Goal: Information Seeking & Learning: Learn about a topic

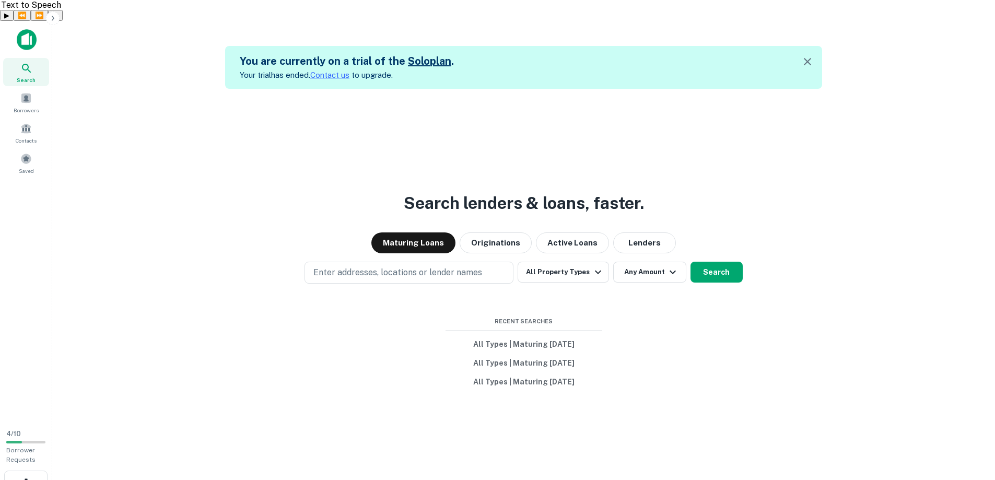
click at [147, 43] on div "You are currently on a trial of the Solo plan . Your trial has ended. Contact u…" at bounding box center [524, 278] width 926 height 480
drag, startPoint x: 147, startPoint y: 43, endPoint x: 137, endPoint y: 34, distance: 13.3
click at [137, 38] on div "You are currently on a trial of the Solo plan . Your trial has ended. Contact u…" at bounding box center [524, 278] width 926 height 480
drag, startPoint x: 137, startPoint y: 34, endPoint x: 119, endPoint y: 27, distance: 19.7
click at [119, 38] on div "You are currently on a trial of the Solo plan . Your trial has ended. Contact u…" at bounding box center [524, 278] width 926 height 480
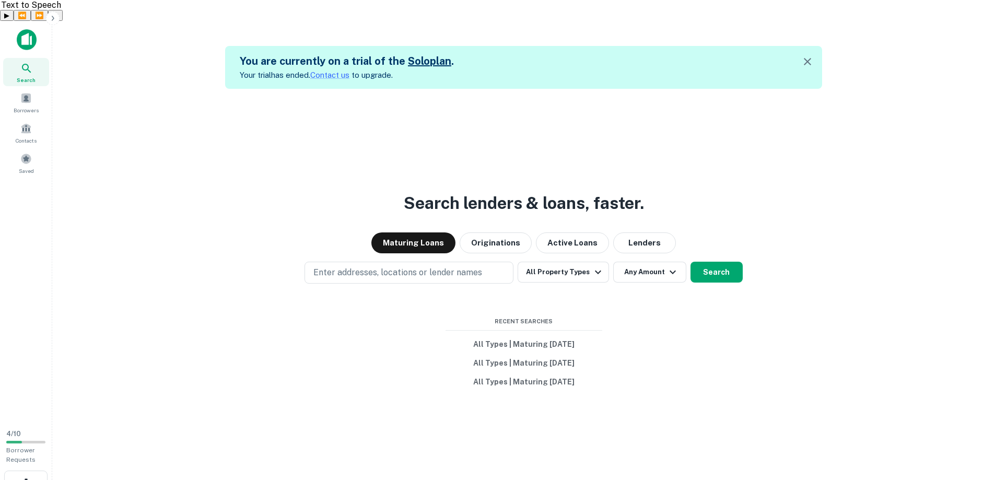
drag, startPoint x: 119, startPoint y: 27, endPoint x: 113, endPoint y: 24, distance: 5.8
click at [113, 38] on div "You are currently on a trial of the Solo plan . Your trial has ended. Contact u…" at bounding box center [524, 278] width 926 height 480
drag, startPoint x: 113, startPoint y: 24, endPoint x: 107, endPoint y: 23, distance: 6.4
click at [107, 38] on div "You are currently on a trial of the Solo plan . Your trial has ended. Contact u…" at bounding box center [524, 278] width 926 height 480
click at [104, 38] on div "You are currently on a trial of the Solo plan . Your trial has ended. Contact u…" at bounding box center [524, 278] width 926 height 480
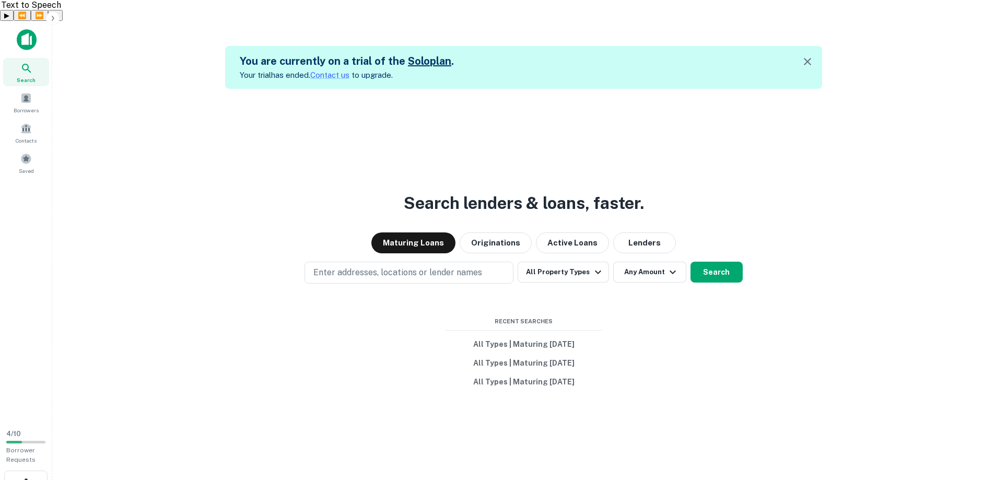
drag, startPoint x: 104, startPoint y: 22, endPoint x: 139, endPoint y: 76, distance: 63.4
click at [82, 38] on div "You are currently on a trial of the Solo plan . Your trial has ended. Contact u…" at bounding box center [524, 278] width 926 height 480
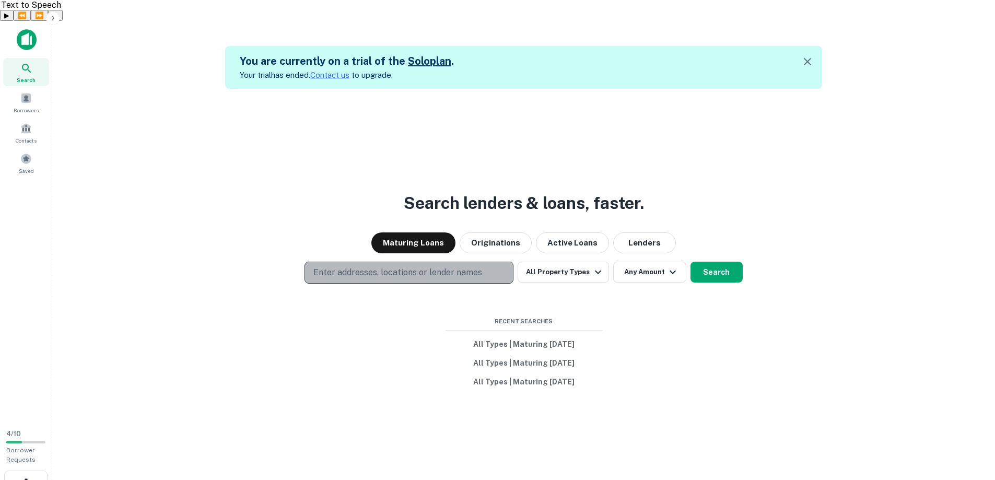
click at [460, 266] on p "Enter addresses, locations or lender names" at bounding box center [397, 272] width 169 height 13
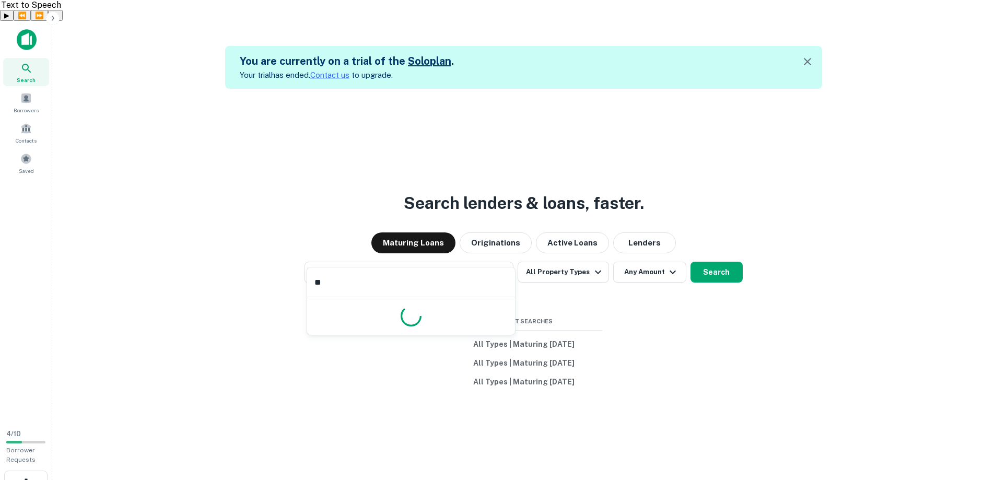
type input "*"
type input "*******"
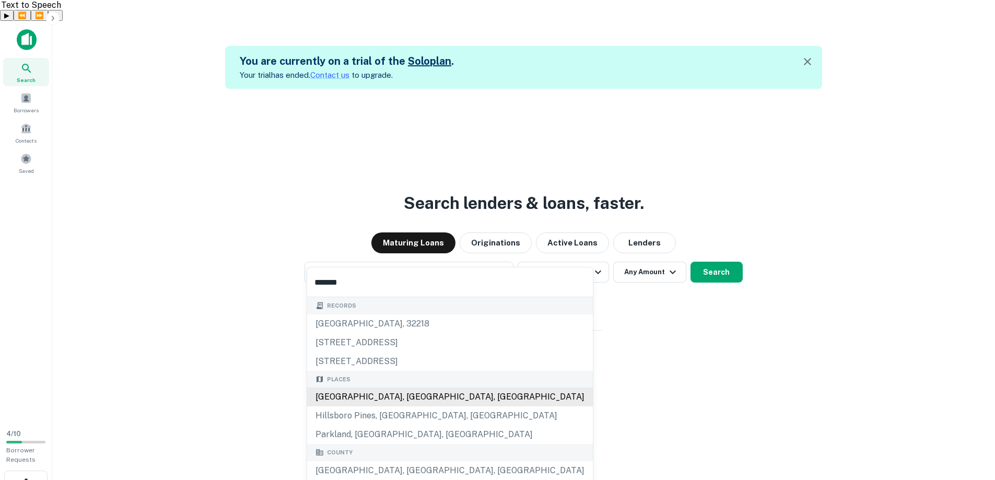
click at [356, 397] on div "[GEOGRAPHIC_DATA], [GEOGRAPHIC_DATA], [GEOGRAPHIC_DATA]" at bounding box center [450, 396] width 286 height 19
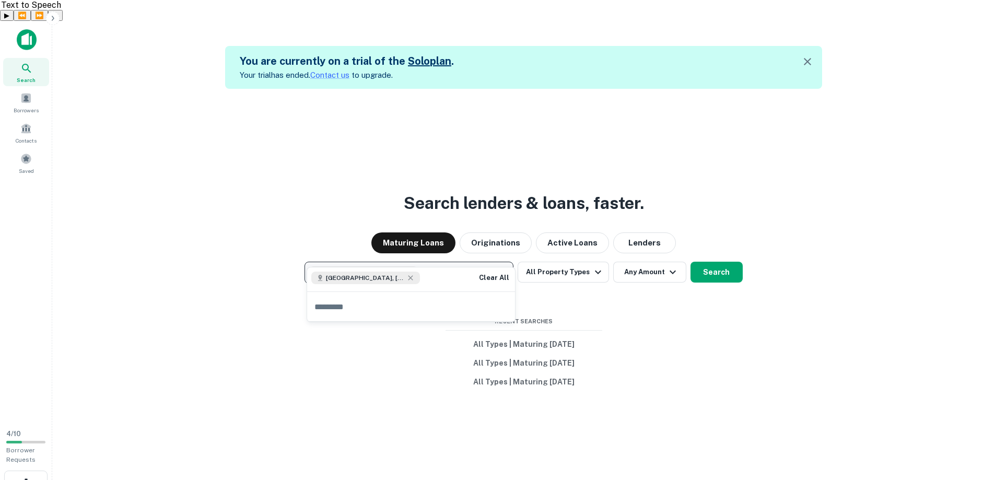
click at [459, 262] on button "[GEOGRAPHIC_DATA], [GEOGRAPHIC_DATA], [GEOGRAPHIC_DATA]" at bounding box center [408, 273] width 209 height 22
click at [458, 262] on button "[GEOGRAPHIC_DATA], [GEOGRAPHIC_DATA], [GEOGRAPHIC_DATA]" at bounding box center [408, 273] width 209 height 22
type input "**********"
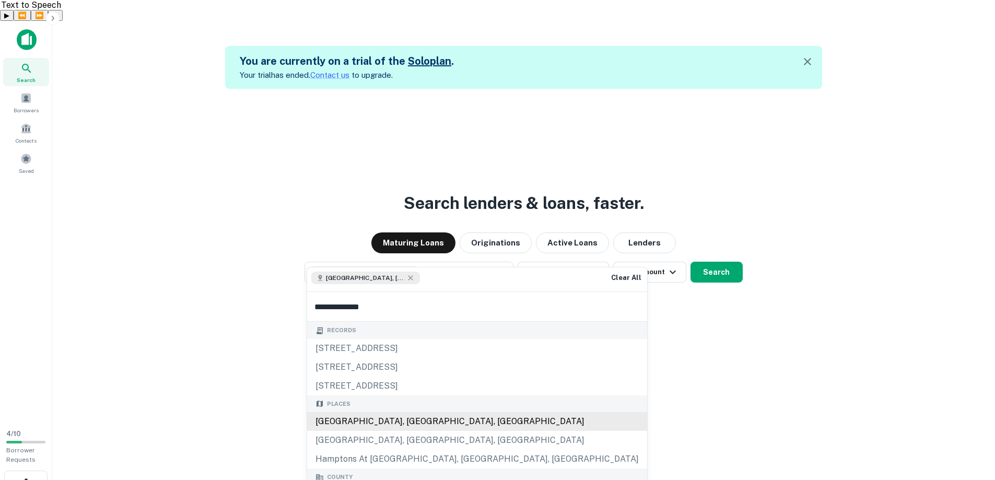
click at [372, 421] on div "[GEOGRAPHIC_DATA], [GEOGRAPHIC_DATA], [GEOGRAPHIC_DATA]" at bounding box center [477, 421] width 340 height 19
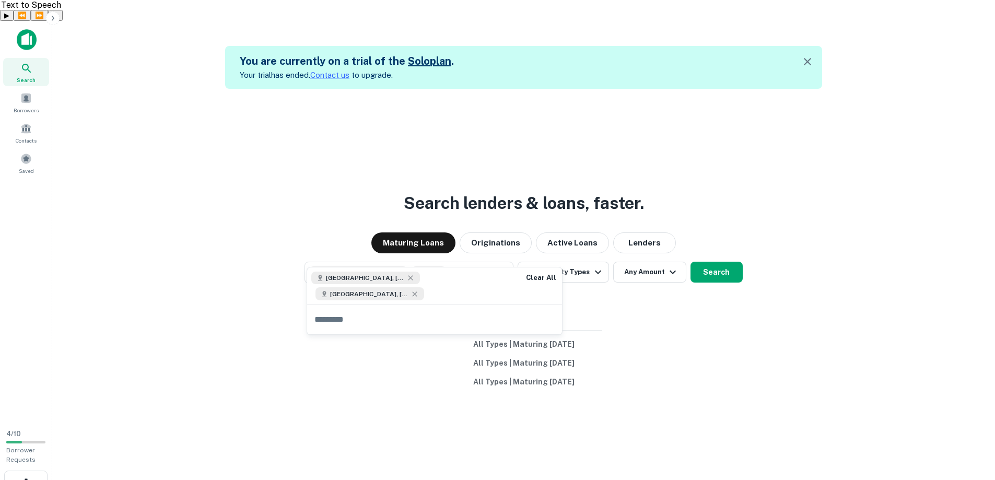
click at [704, 294] on div "Search lenders & loans, faster. Maturing Loans Originations Active Loans Lender…" at bounding box center [524, 329] width 926 height 480
click at [649, 262] on button "Any Amount" at bounding box center [649, 272] width 73 height 21
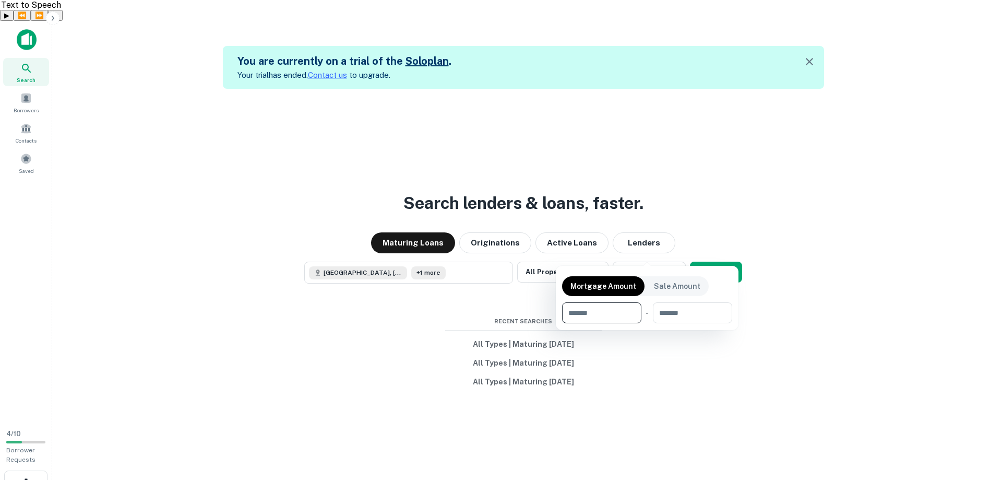
click at [604, 314] on input "number" at bounding box center [598, 312] width 72 height 21
type input "********"
click at [764, 300] on div at bounding box center [501, 240] width 1002 height 480
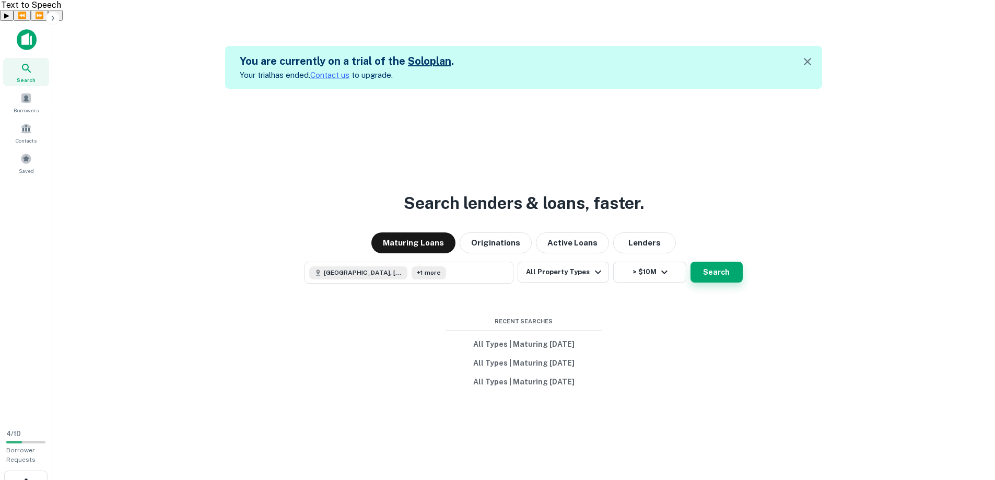
click at [702, 262] on button "Search" at bounding box center [716, 272] width 52 height 21
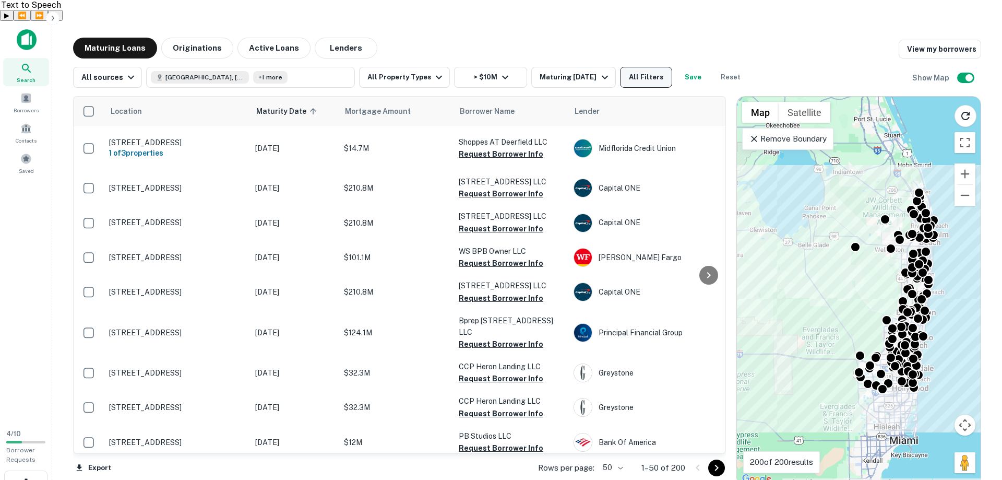
click at [648, 67] on button "All Filters" at bounding box center [646, 77] width 52 height 21
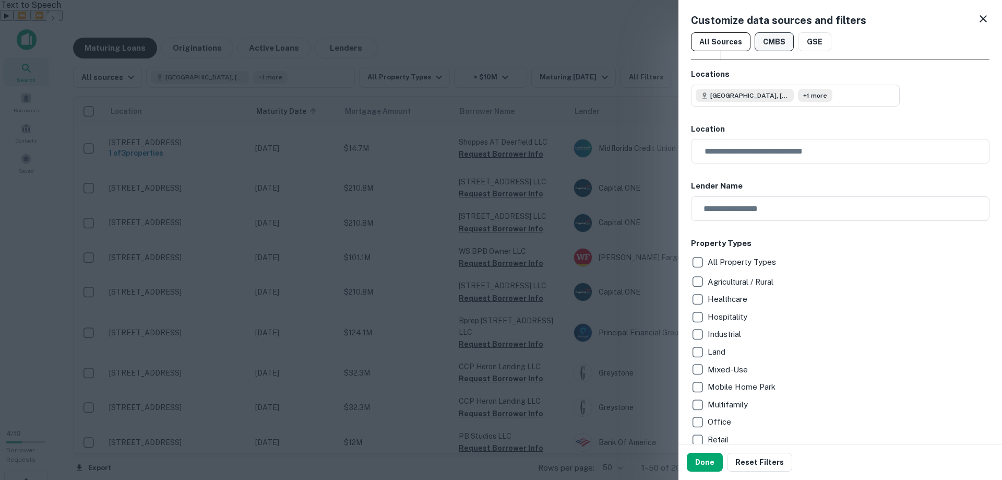
click at [779, 42] on button "CMBS" at bounding box center [774, 41] width 39 height 19
click at [822, 43] on button "GSE" at bounding box center [814, 41] width 33 height 19
click at [712, 40] on button "All Sources" at bounding box center [721, 41] width 60 height 19
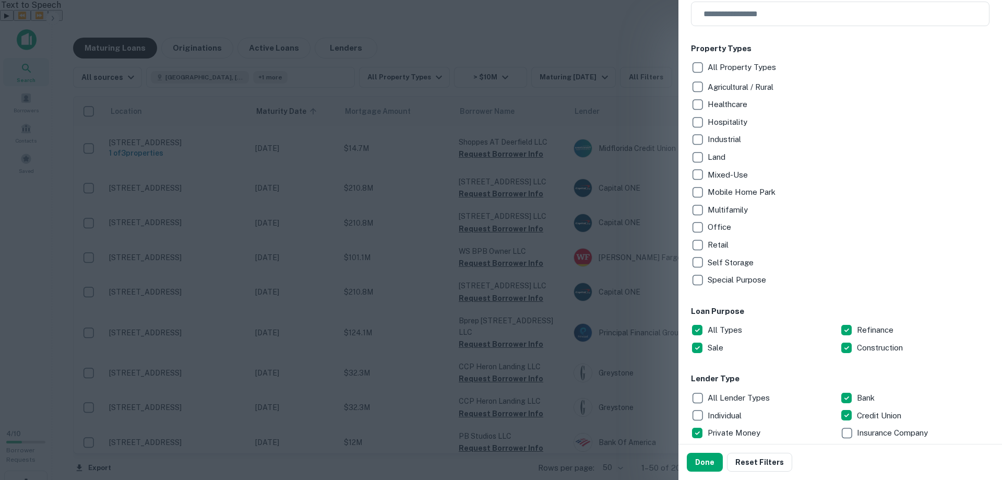
scroll to position [265, 0]
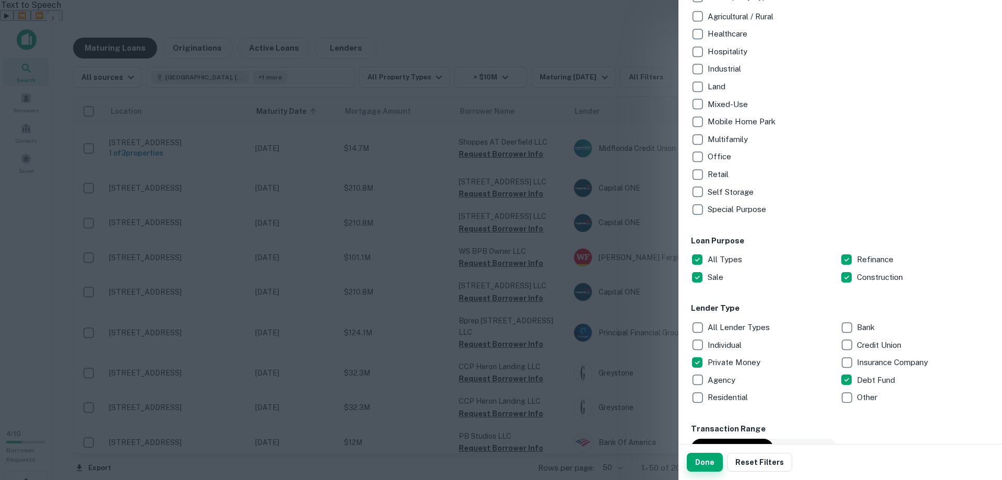
click at [700, 464] on button "Done" at bounding box center [705, 462] width 36 height 19
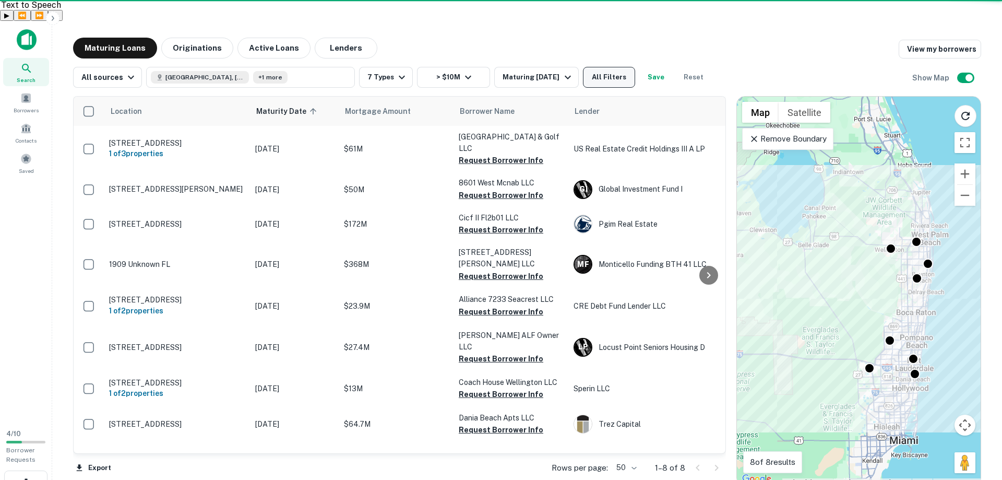
click at [621, 67] on button "All Filters" at bounding box center [609, 77] width 52 height 21
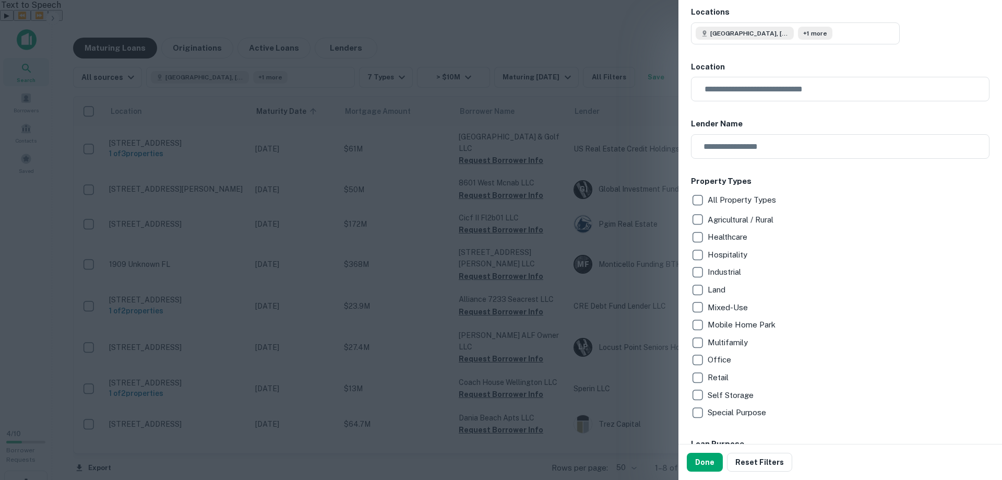
scroll to position [157, 0]
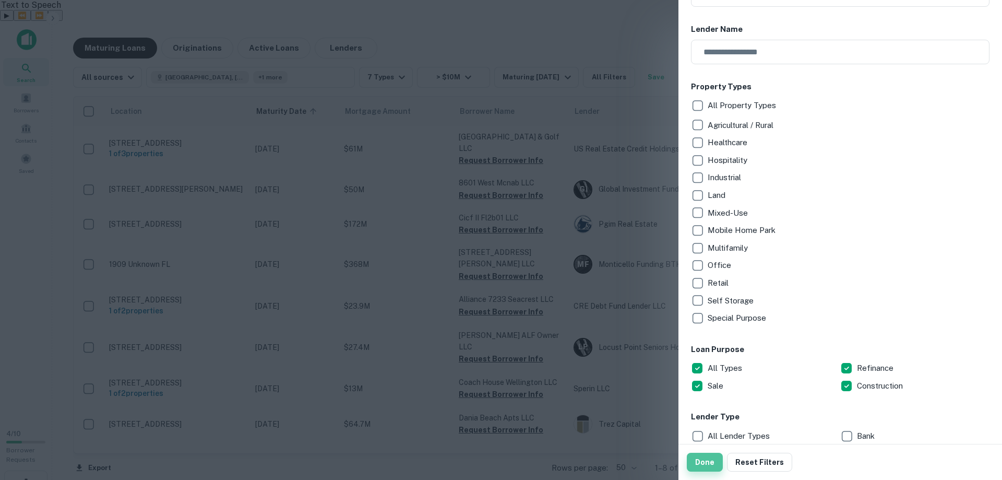
click at [701, 469] on button "Done" at bounding box center [705, 462] width 36 height 19
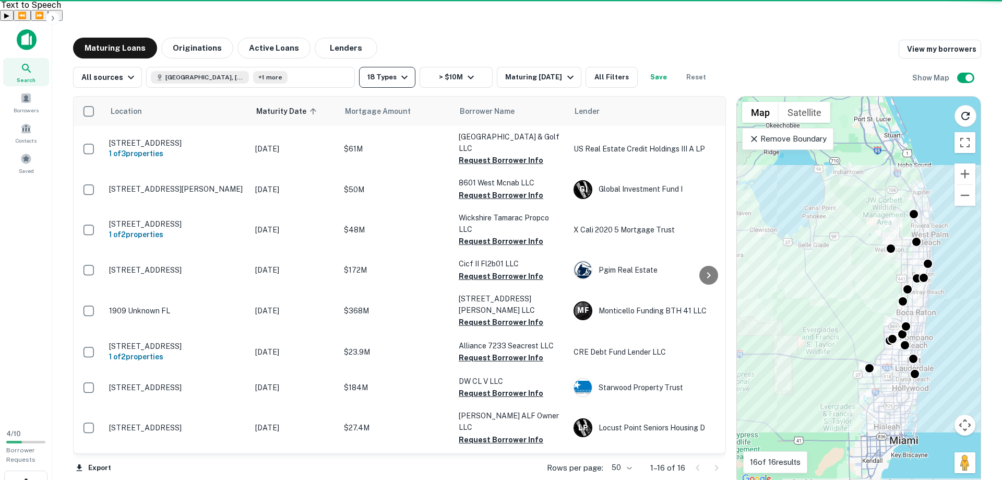
click at [401, 76] on icon "button" at bounding box center [404, 78] width 6 height 4
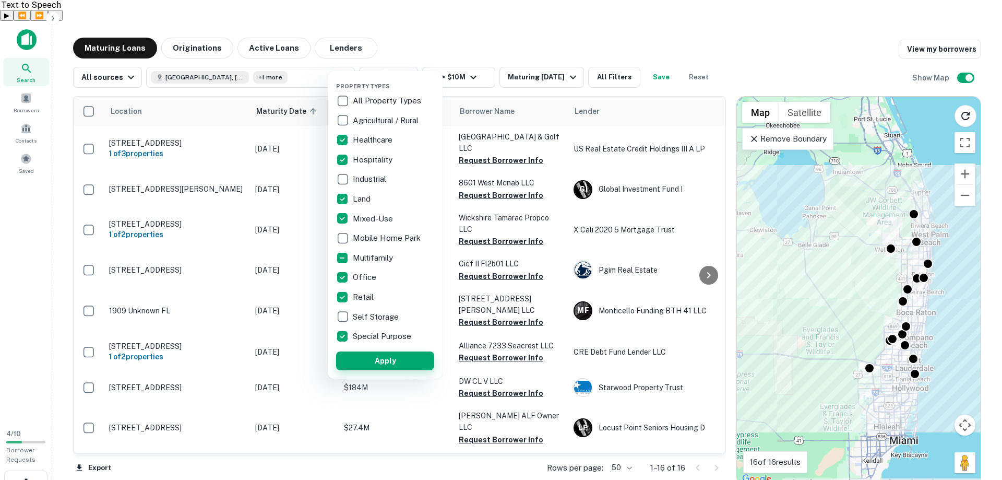
click at [371, 362] on button "Apply" at bounding box center [385, 360] width 98 height 19
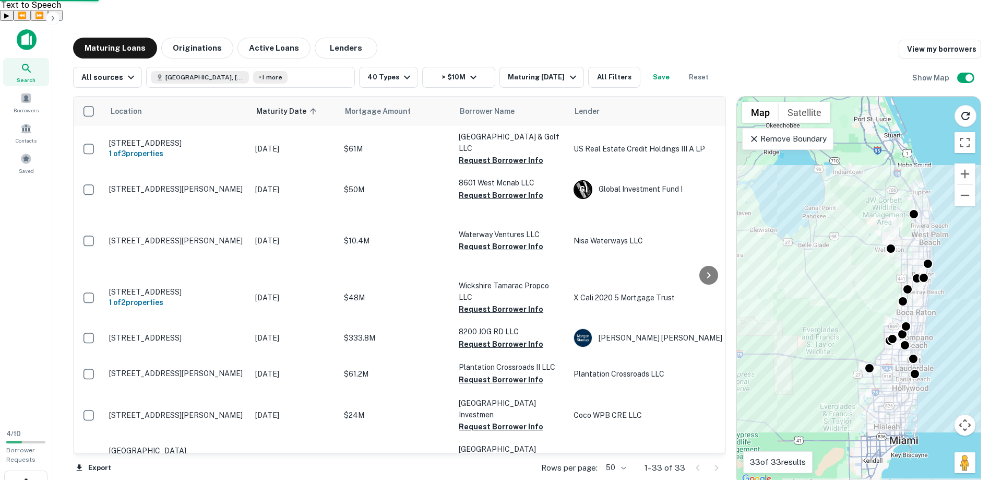
click at [460, 38] on div "Maturing Loans Originations Active Loans Lenders View my borrowers" at bounding box center [527, 48] width 908 height 21
click at [449, 38] on div "Maturing Loans Originations Active Loans Lenders View my borrowers" at bounding box center [527, 48] width 908 height 21
click at [447, 38] on div "Maturing Loans Originations Active Loans Lenders View my borrowers" at bounding box center [527, 48] width 908 height 21
drag, startPoint x: 447, startPoint y: 18, endPoint x: 442, endPoint y: 16, distance: 5.6
click at [442, 21] on main "Maturing Loans Originations Active Loans Lenders View my borrowers All sources …" at bounding box center [527, 261] width 950 height 480
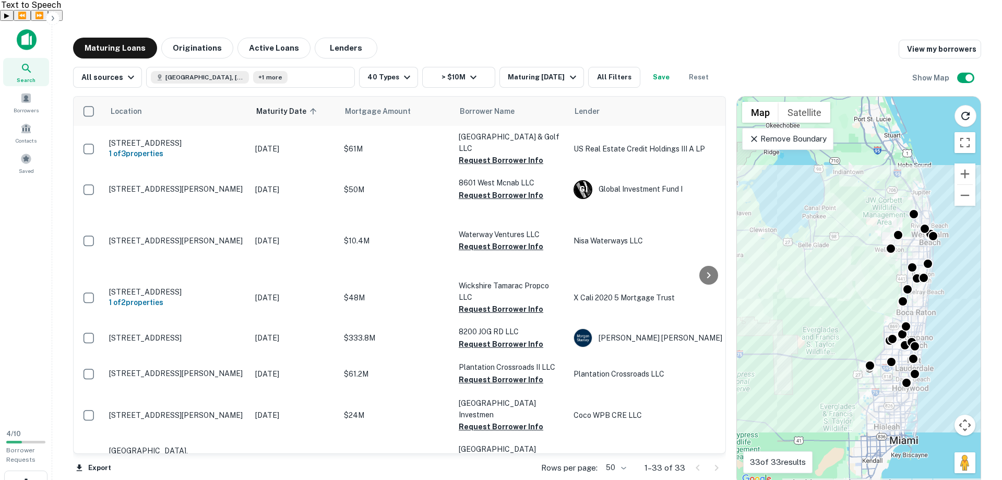
click at [442, 21] on main "Maturing Loans Originations Active Loans Lenders View my borrowers All sources …" at bounding box center [527, 261] width 950 height 480
click at [423, 21] on main "Maturing Loans Originations Active Loans Lenders View my borrowers All sources …" at bounding box center [527, 261] width 950 height 480
click at [422, 21] on main "Maturing Loans Originations Active Loans Lenders View my borrowers All sources …" at bounding box center [527, 261] width 950 height 480
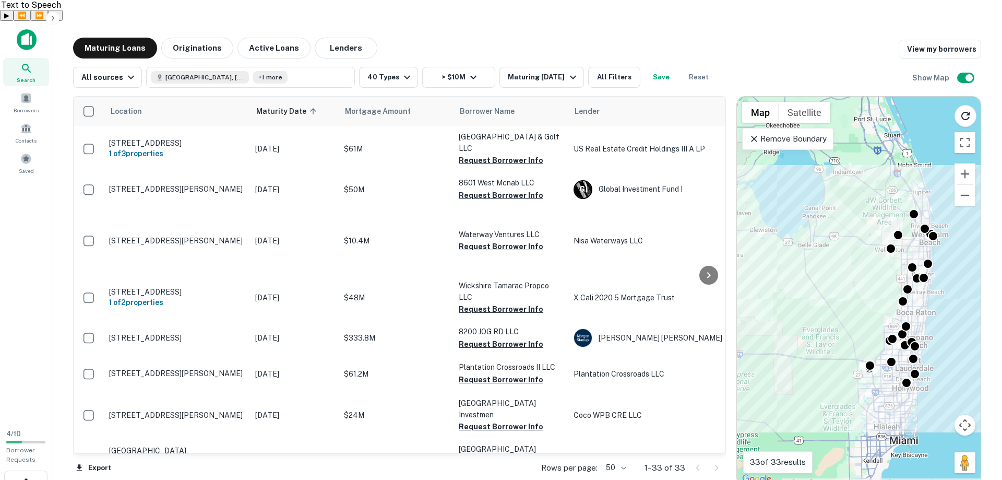
click at [421, 21] on main "Maturing Loans Originations Active Loans Lenders View my borrowers All sources …" at bounding box center [527, 261] width 950 height 480
drag, startPoint x: 575, startPoint y: 20, endPoint x: 562, endPoint y: 19, distance: 12.6
click at [575, 38] on div "Maturing Loans Originations Active Loans Lenders View my borrowers" at bounding box center [527, 48] width 908 height 21
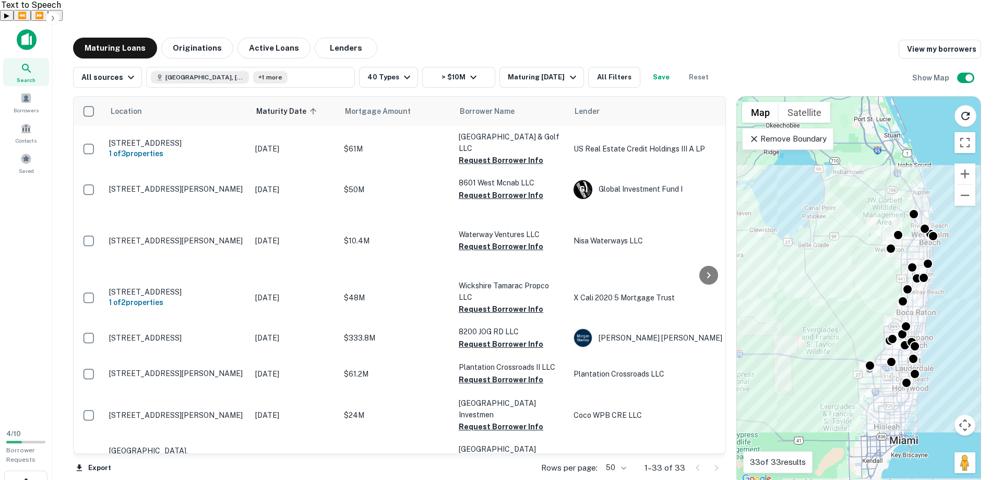
drag, startPoint x: 562, startPoint y: 19, endPoint x: 496, endPoint y: 9, distance: 67.0
click at [496, 21] on main "Maturing Loans Originations Active Loans Lenders View my borrowers All sources …" at bounding box center [527, 261] width 950 height 480
drag, startPoint x: 496, startPoint y: 9, endPoint x: 490, endPoint y: 9, distance: 6.3
click at [490, 21] on main "Maturing Loans Originations Active Loans Lenders View my borrowers All sources …" at bounding box center [527, 261] width 950 height 480
click at [488, 21] on main "Maturing Loans Originations Active Loans Lenders View my borrowers All sources …" at bounding box center [527, 261] width 950 height 480
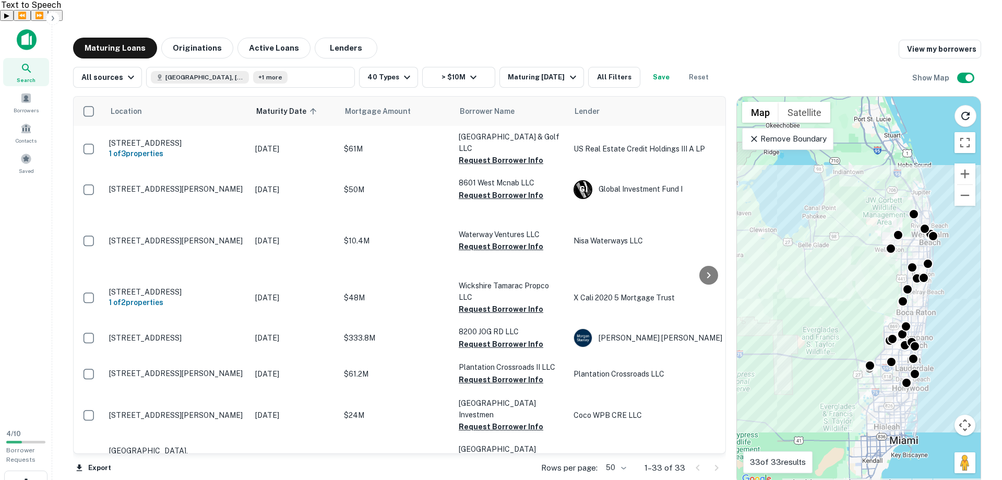
click at [488, 21] on main "Maturing Loans Originations Active Loans Lenders View my borrowers All sources …" at bounding box center [527, 261] width 950 height 480
click at [430, 38] on div "Maturing Loans Originations Active Loans Lenders View my borrowers" at bounding box center [527, 48] width 908 height 21
click at [425, 38] on div "Maturing Loans Originations Active Loans Lenders View my borrowers" at bounding box center [527, 48] width 908 height 21
click at [420, 38] on div "Maturing Loans Originations Active Loans Lenders View my borrowers" at bounding box center [527, 48] width 908 height 21
click at [419, 38] on div "Maturing Loans Originations Active Loans Lenders View my borrowers" at bounding box center [527, 48] width 908 height 21
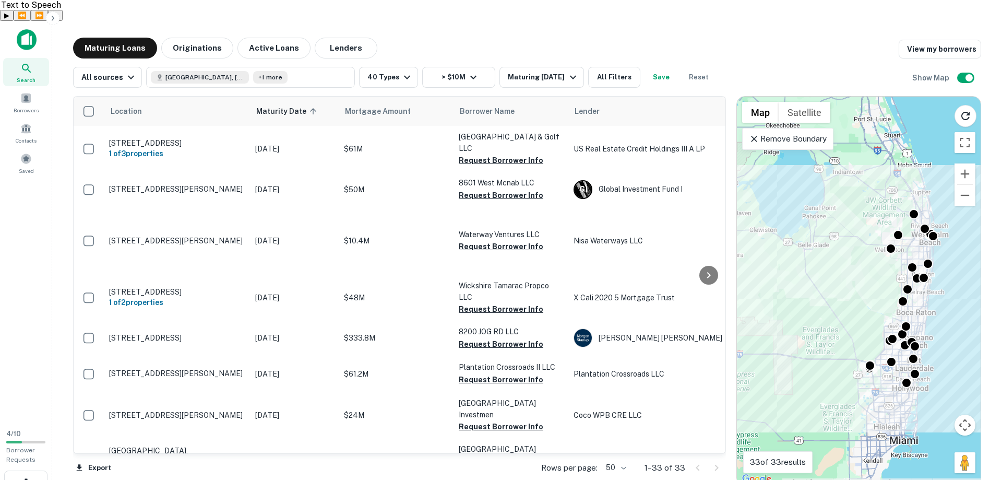
click at [419, 38] on div "Maturing Loans Originations Active Loans Lenders View my borrowers" at bounding box center [527, 48] width 908 height 21
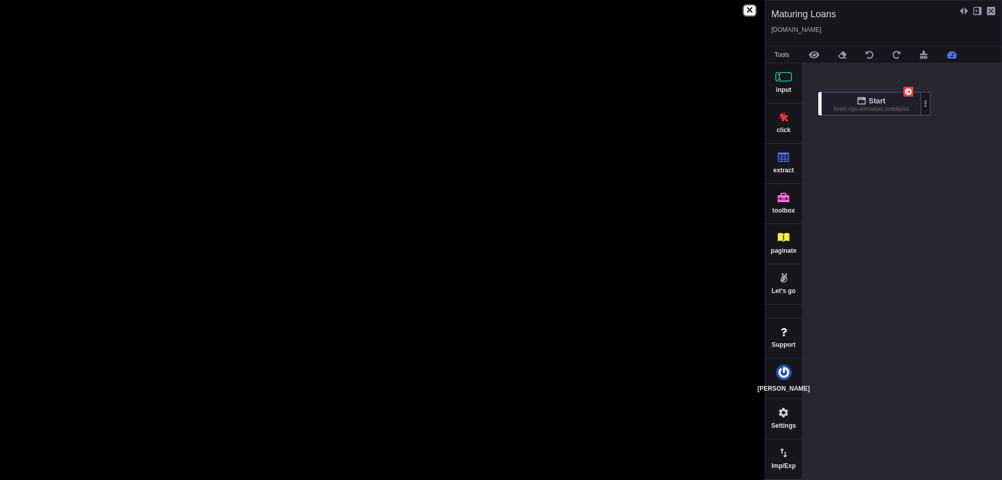
click at [747, 7] on icon "button" at bounding box center [750, 10] width 6 height 8
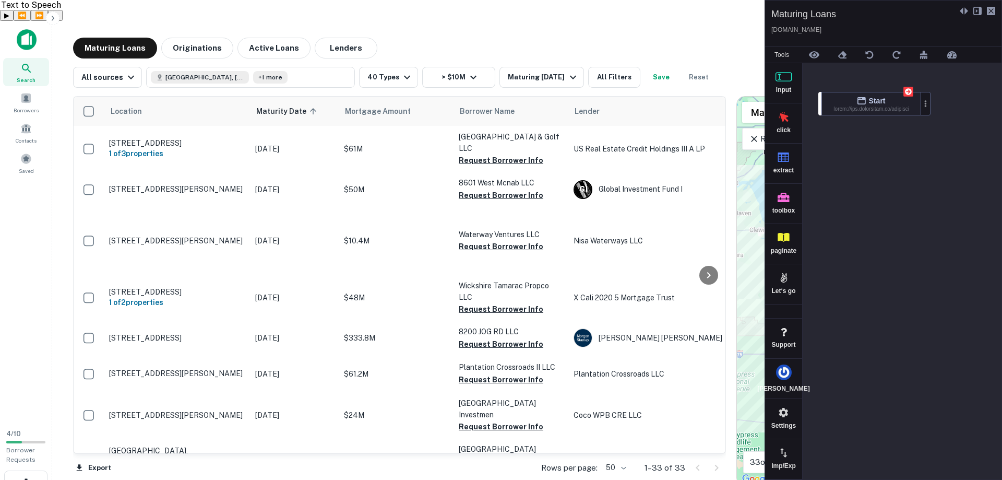
click at [991, 10] on icon at bounding box center [991, 11] width 8 height 8
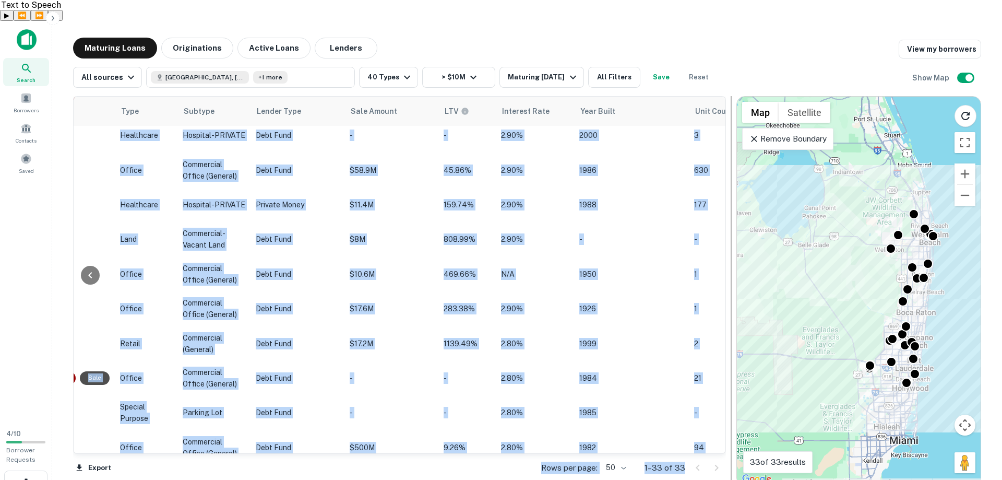
scroll to position [1005, 819]
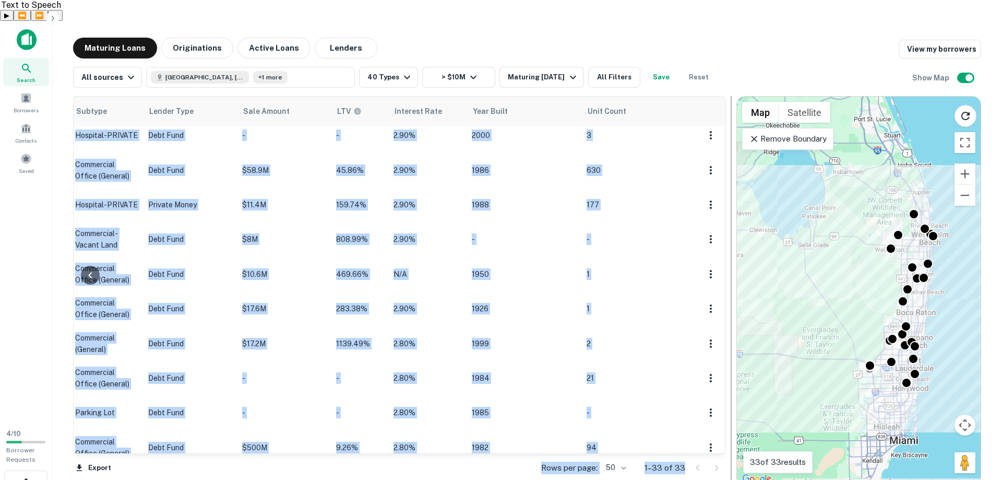
drag, startPoint x: 79, startPoint y: 74, endPoint x: 730, endPoint y: 423, distance: 739.5
click at [730, 423] on div "Location Maturity Date sorted ascending Mortgage Amount Borrower Name Lender Pu…" at bounding box center [527, 287] width 908 height 398
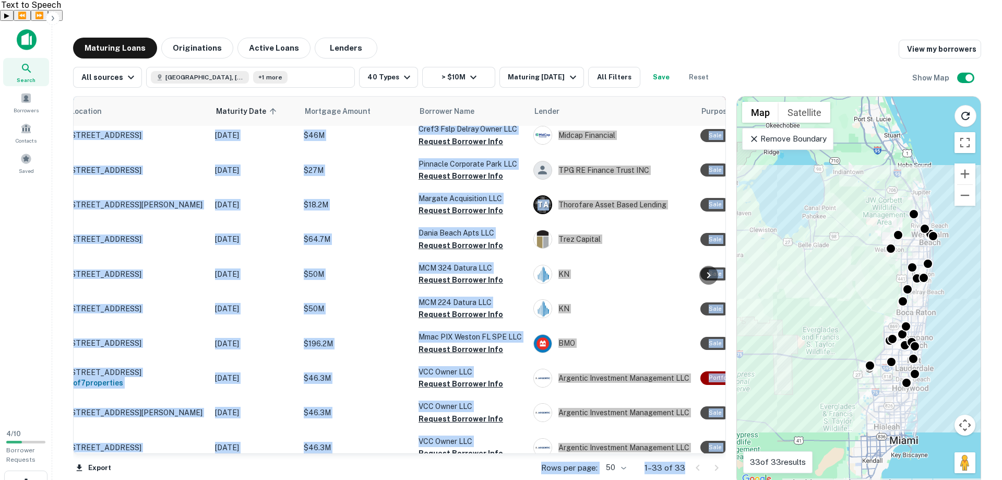
scroll to position [1005, 0]
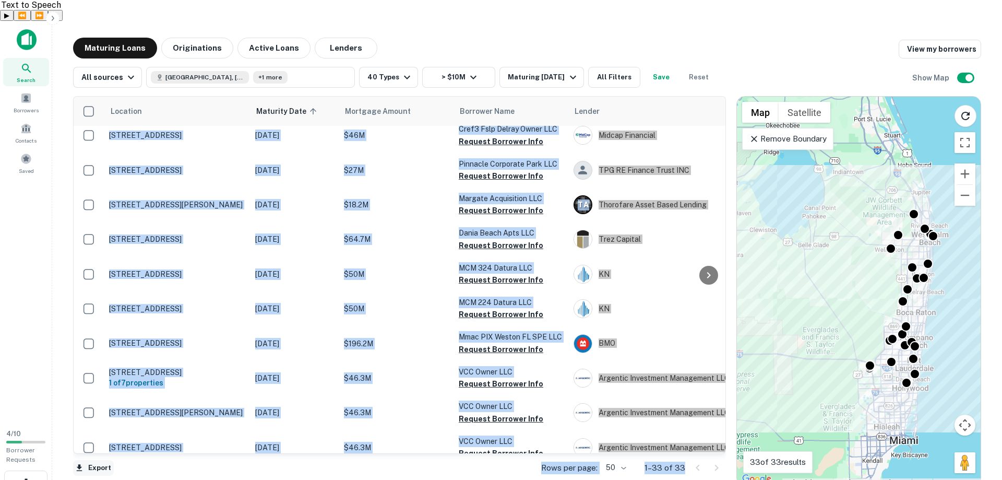
click at [77, 463] on icon "button" at bounding box center [79, 467] width 9 height 9
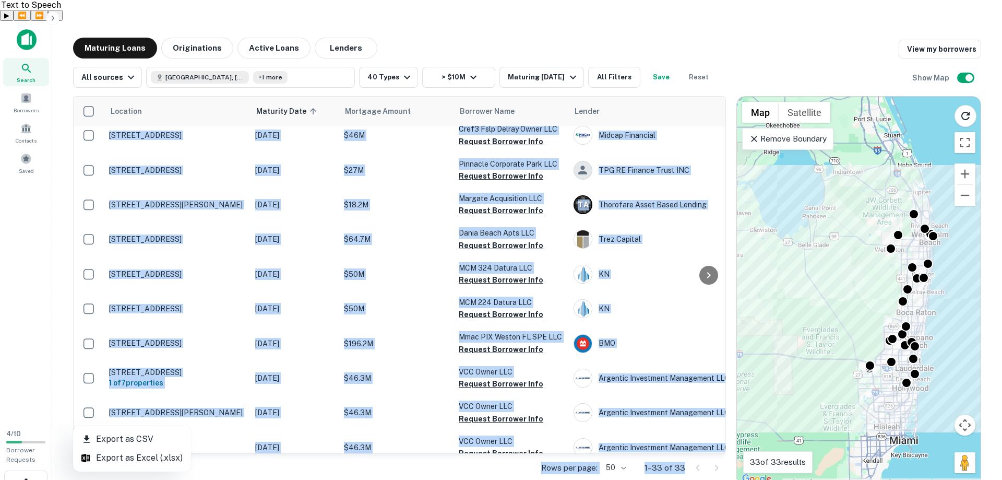
click at [105, 459] on li "Export as Excel (.xlsx)" at bounding box center [132, 457] width 118 height 19
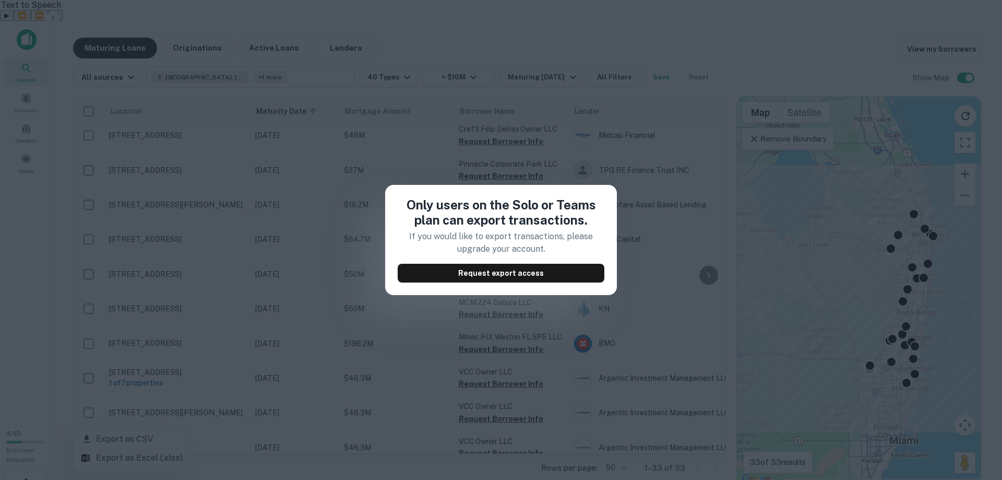
click at [217, 239] on div "Only users on the Solo or Teams plan can export transactions. If you would like…" at bounding box center [501, 240] width 1002 height 480
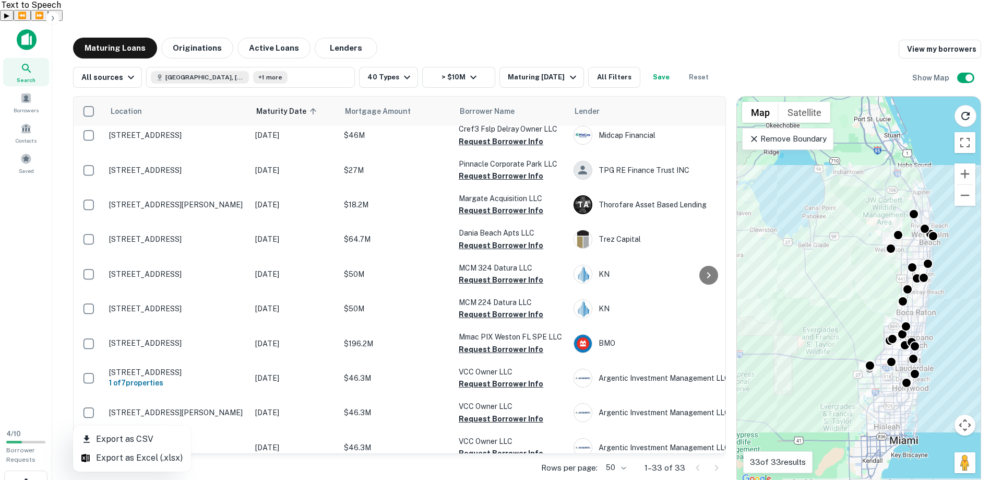
drag, startPoint x: 330, startPoint y: 430, endPoint x: 279, endPoint y: 429, distance: 51.2
click at [273, 429] on div at bounding box center [501, 240] width 1002 height 480
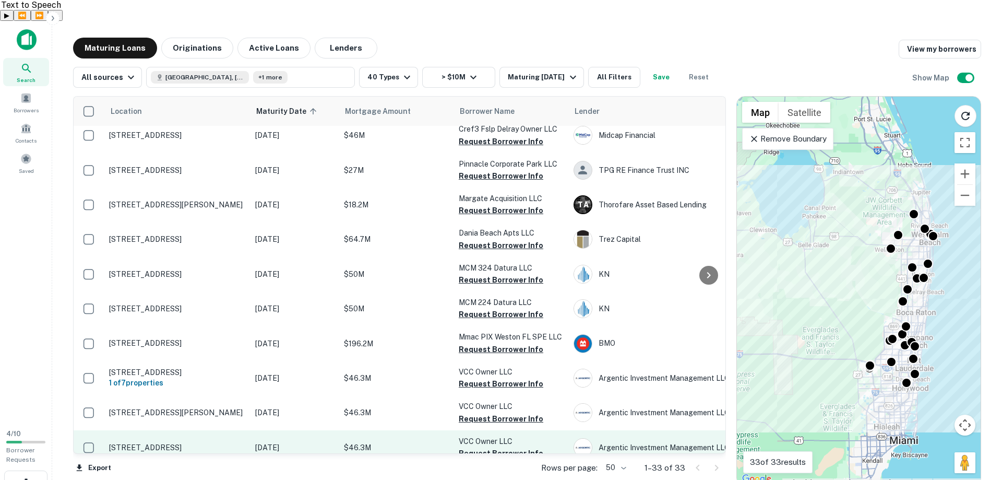
drag, startPoint x: 283, startPoint y: 429, endPoint x: 186, endPoint y: 417, distance: 97.8
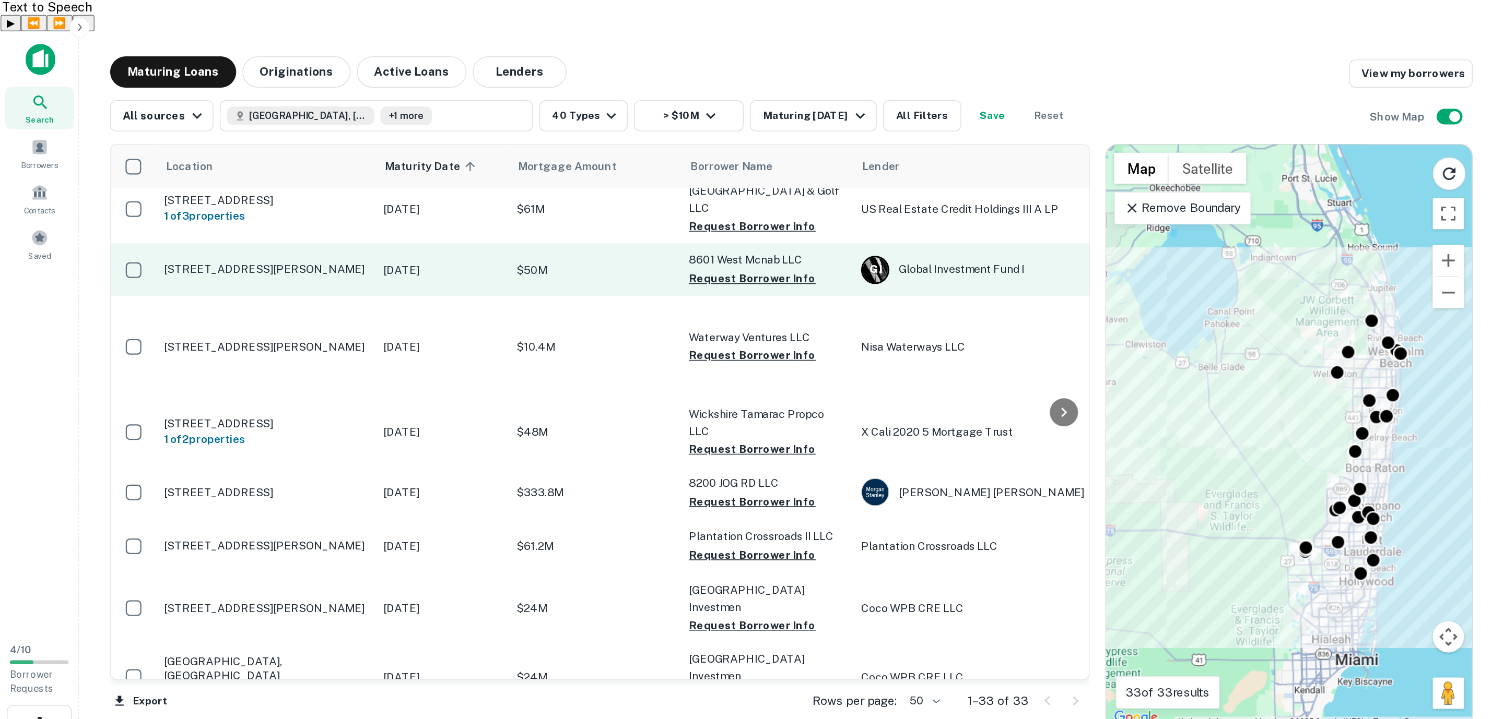
scroll to position [0, 0]
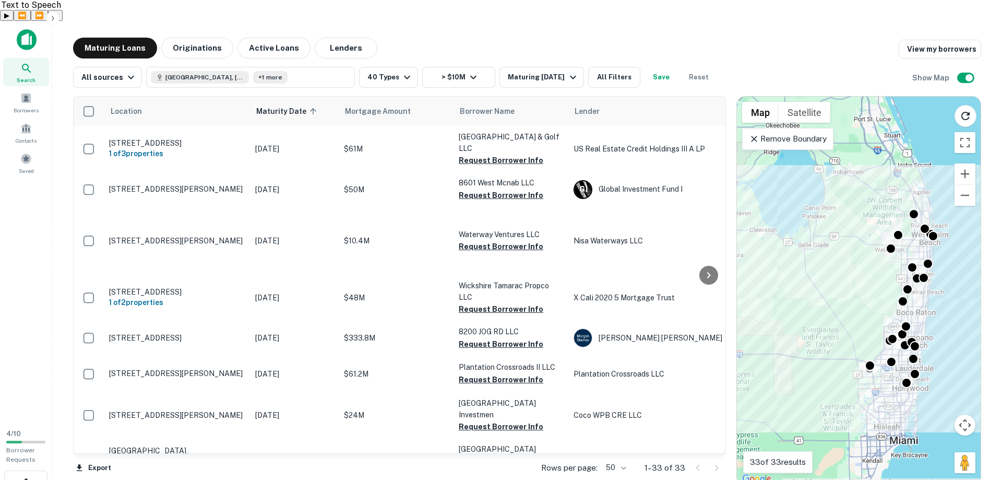
click at [219, 88] on div "Location Maturity Date sorted ascending Mortgage Amount Borrower Name Lender Pu…" at bounding box center [527, 287] width 908 height 398
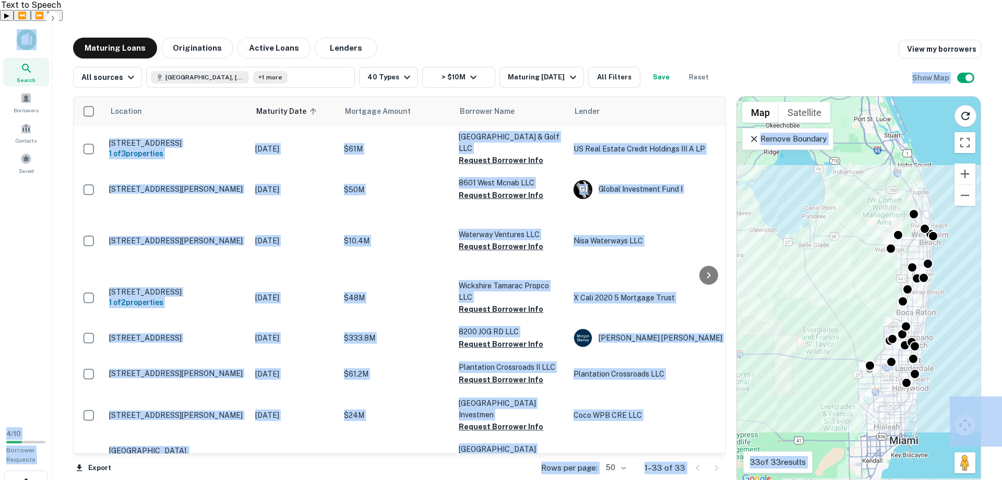
copy body "Search Borrowers Contacts Saved 4 / 10 Borrower Requests Maturing Loans Origina…"
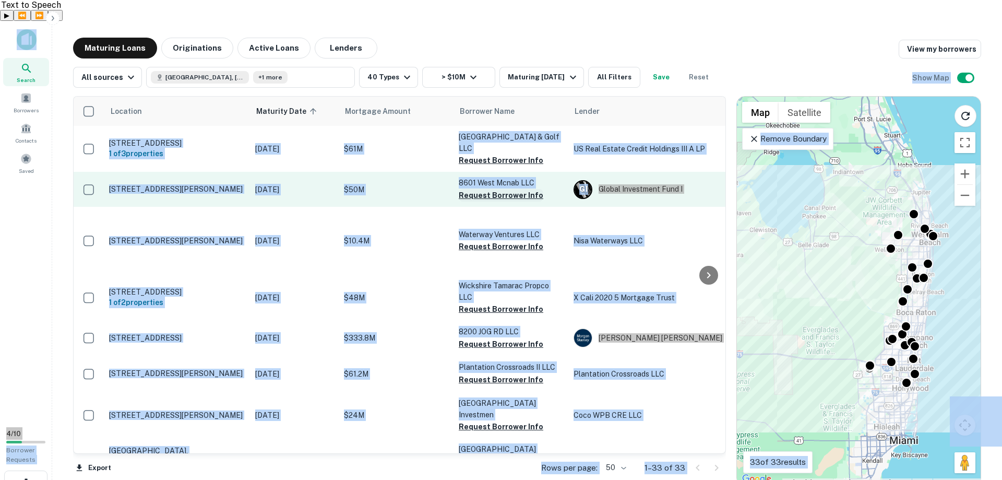
click at [515, 21] on main "Maturing Loans Originations Active Loans Lenders View my borrowers All sources …" at bounding box center [527, 261] width 950 height 480
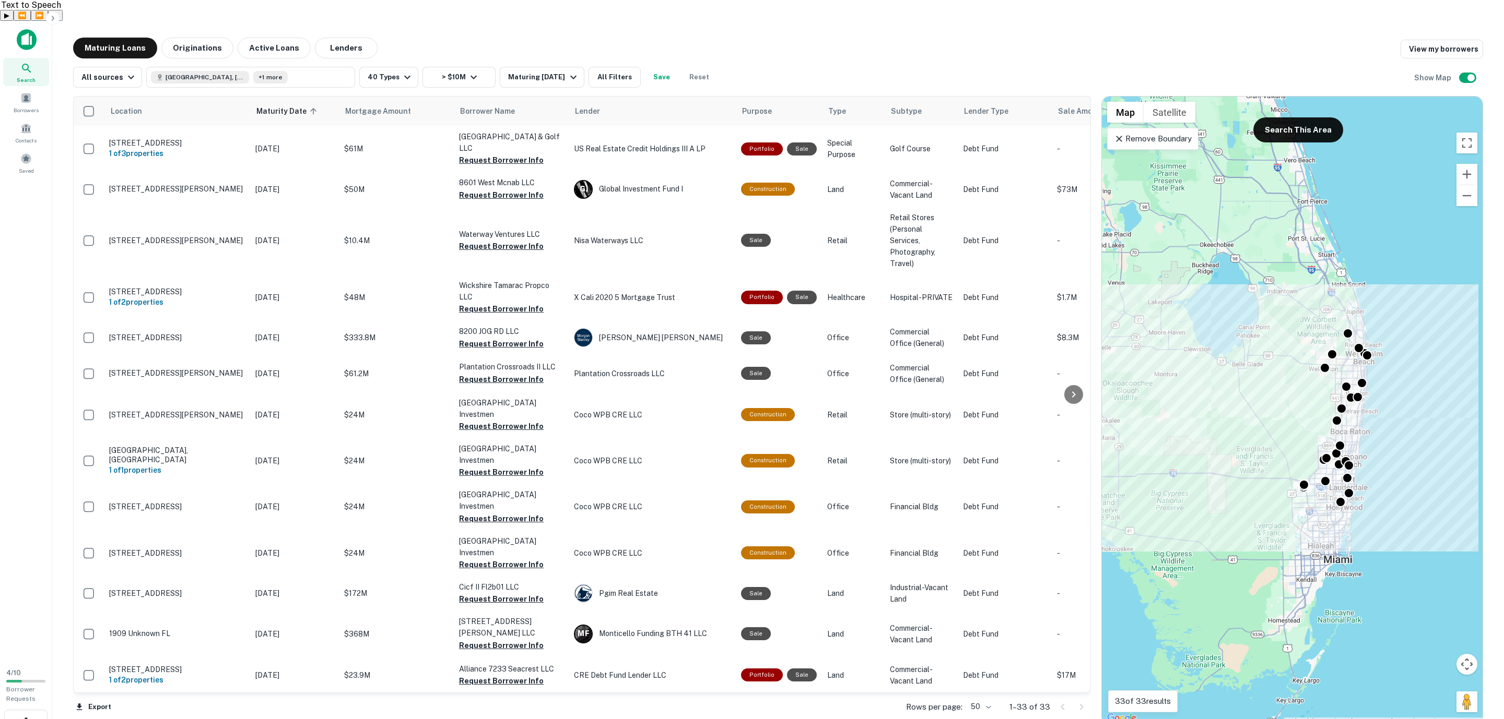
click at [291, 21] on main "Maturing Loans Originations Active Loans Lenders View my borrowers All sources …" at bounding box center [777, 380] width 1451 height 719
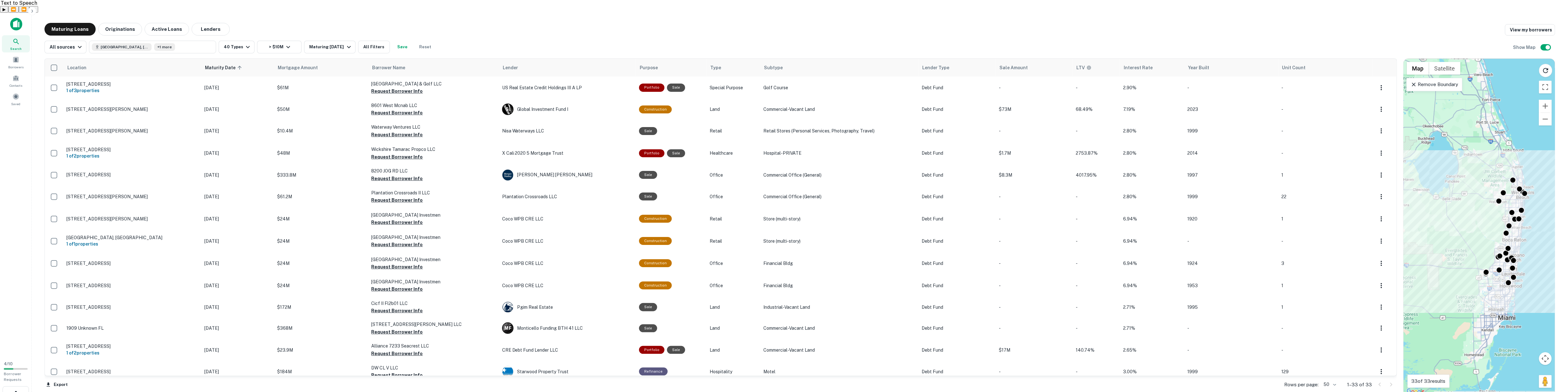
drag, startPoint x: 1139, startPoint y: 131, endPoint x: 1508, endPoint y: 153, distance: 369.7
click at [605, 153] on div "Location Maturity Date sorted ascending Mortgage Amount Borrower Name Lender Pu…" at bounding box center [800, 225] width 1511 height 343
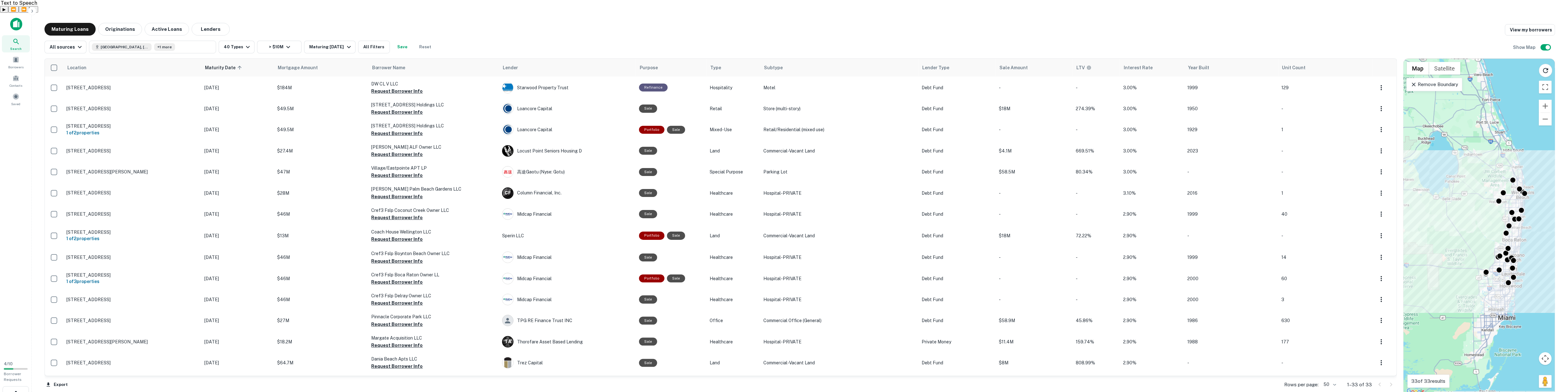
scroll to position [285, 0]
click at [163, 13] on main "Maturing Loans Originations Active Loans Lenders View my borrowers All sources …" at bounding box center [800, 209] width 1536 height 392
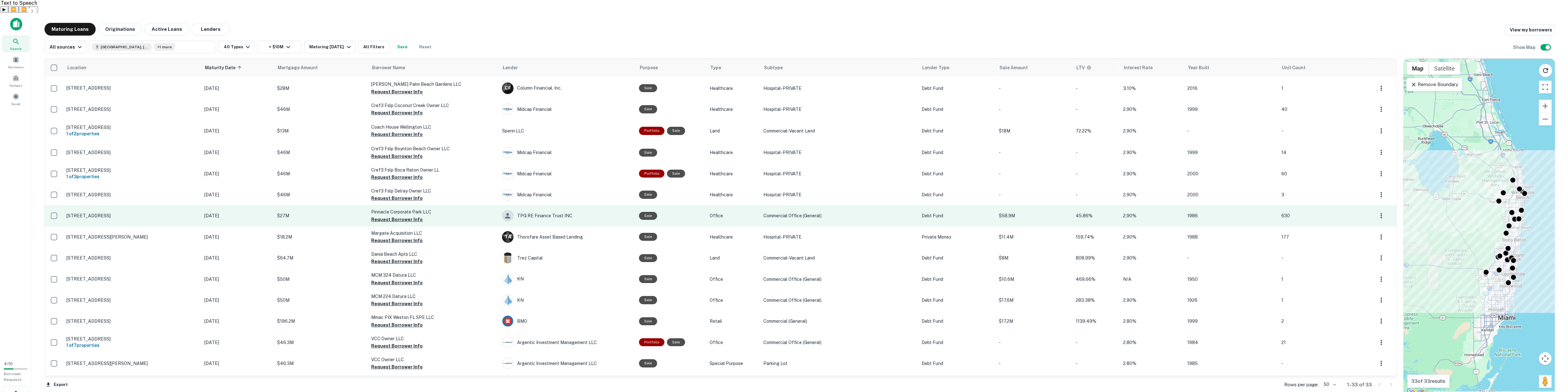
scroll to position [408, 0]
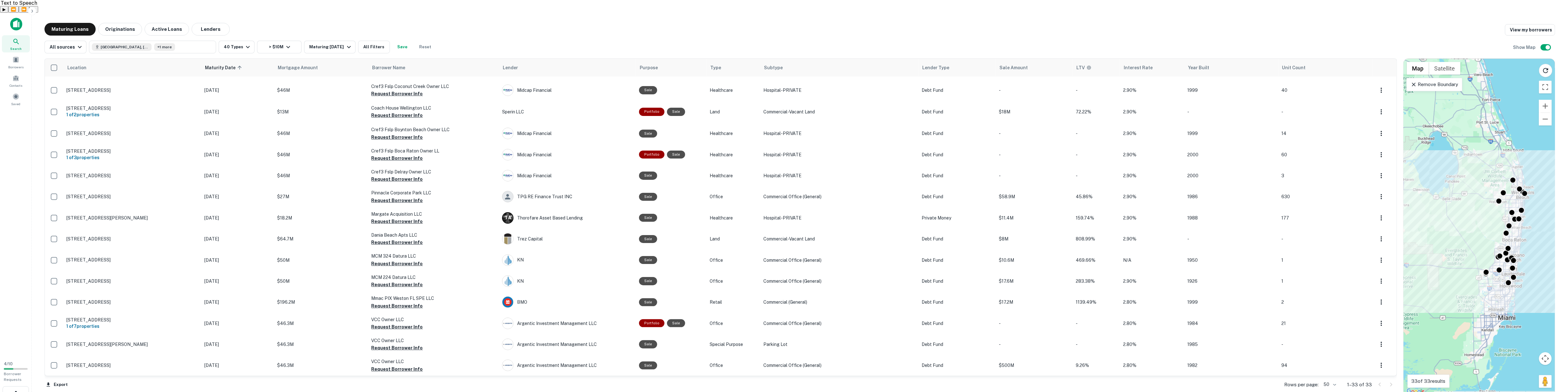
click at [142, 54] on div "Location Maturity Date sorted ascending Mortgage Amount Borrower Name Lender Pu…" at bounding box center [800, 225] width 1511 height 343
click at [376, 41] on button "All Filters" at bounding box center [374, 47] width 32 height 13
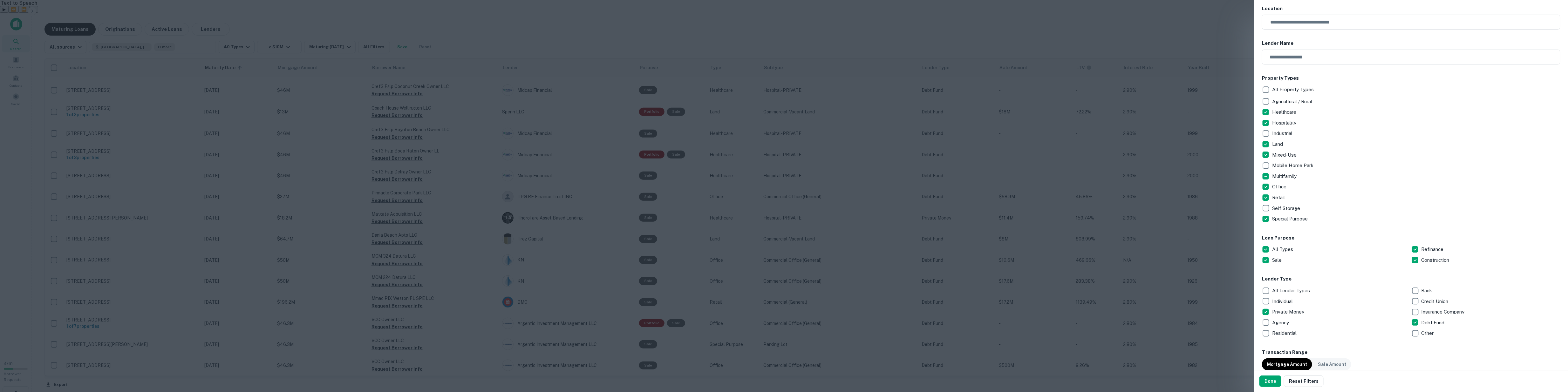
scroll to position [0, 0]
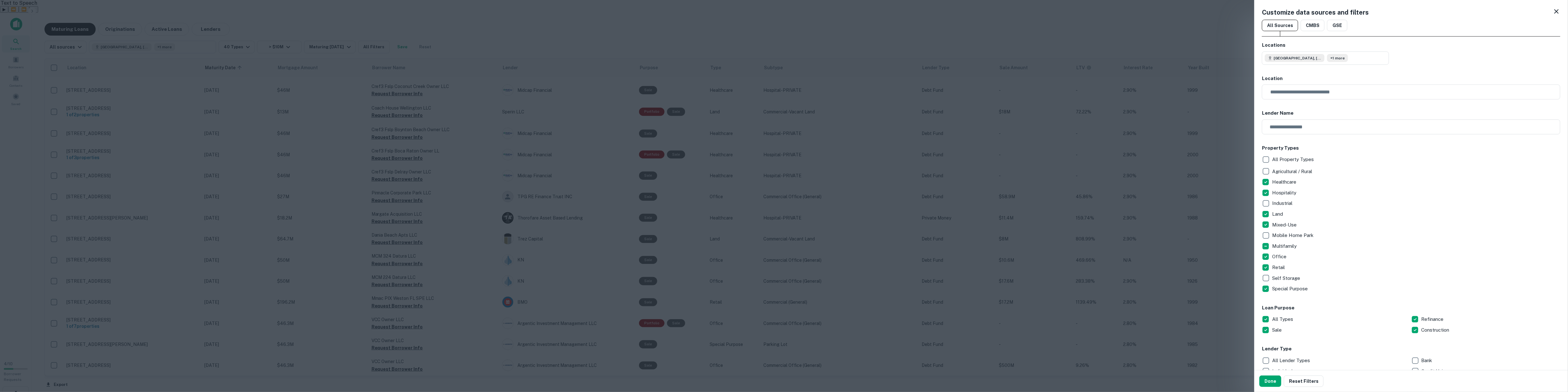
click at [605, 11] on icon at bounding box center [1556, 12] width 8 height 8
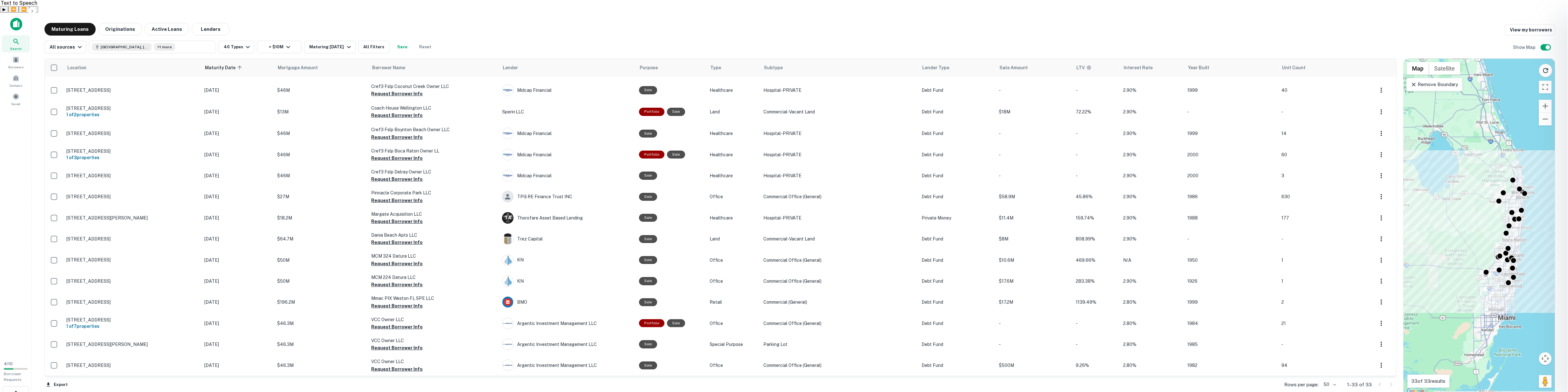
click at [605, 13] on div at bounding box center [784, 196] width 1568 height 392
